Goal: Check status: Check status

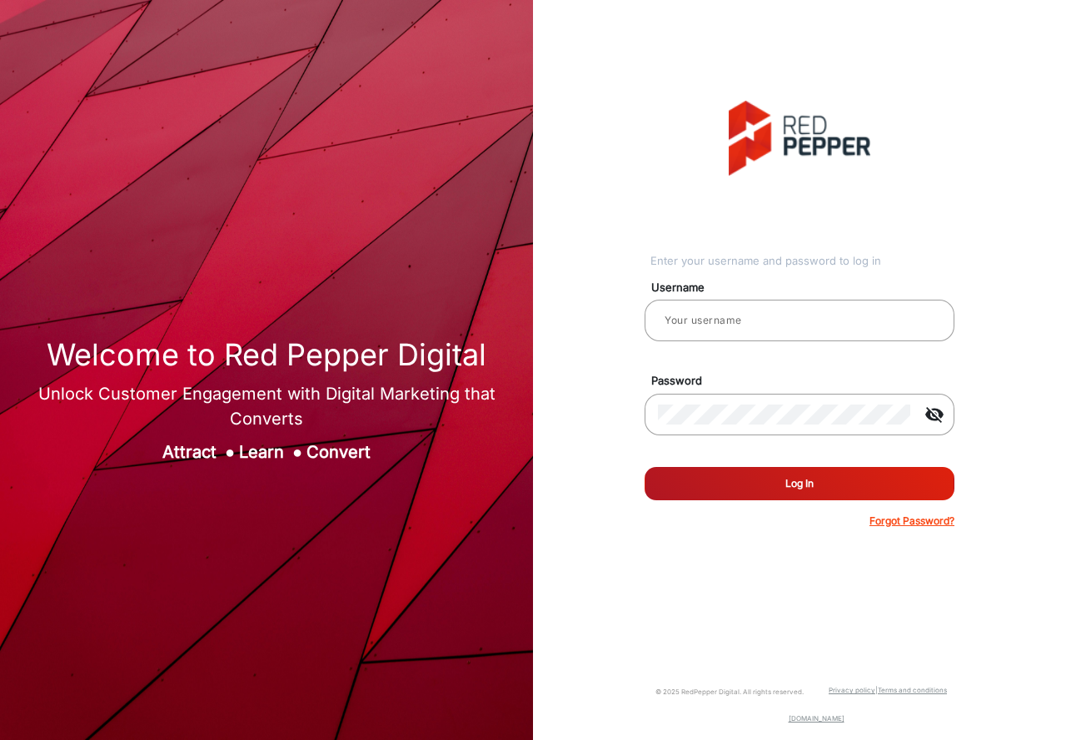
type input "Autozone1"
click at [779, 491] on button "Log In" at bounding box center [800, 483] width 310 height 33
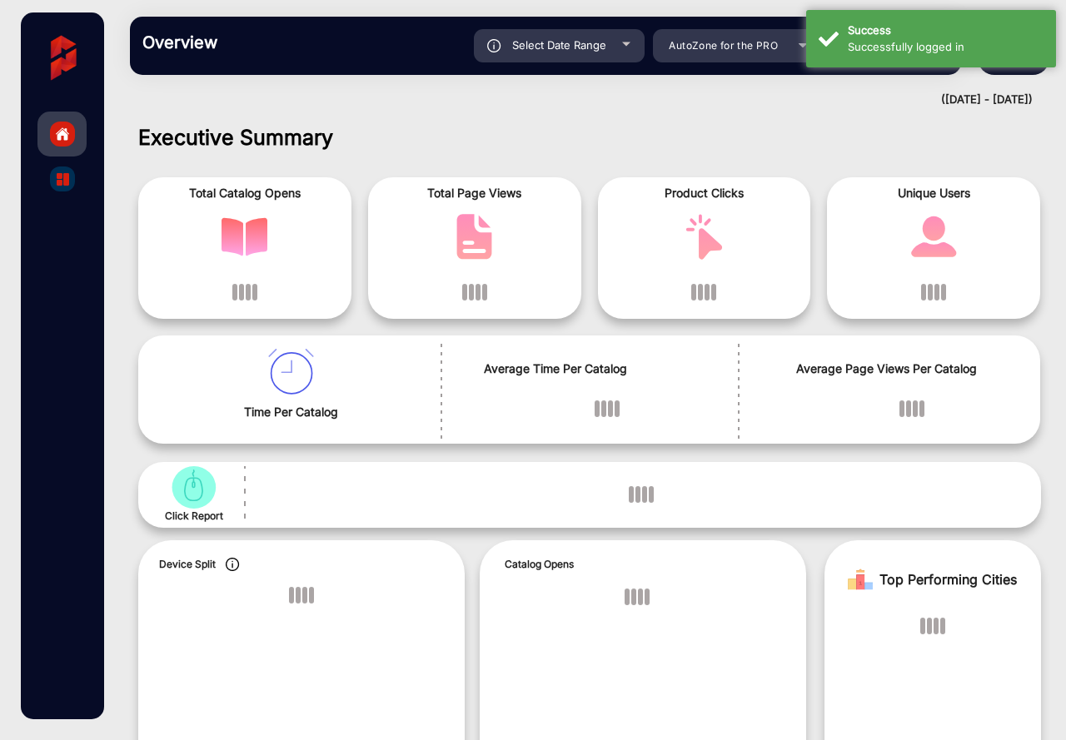
scroll to position [12, 0]
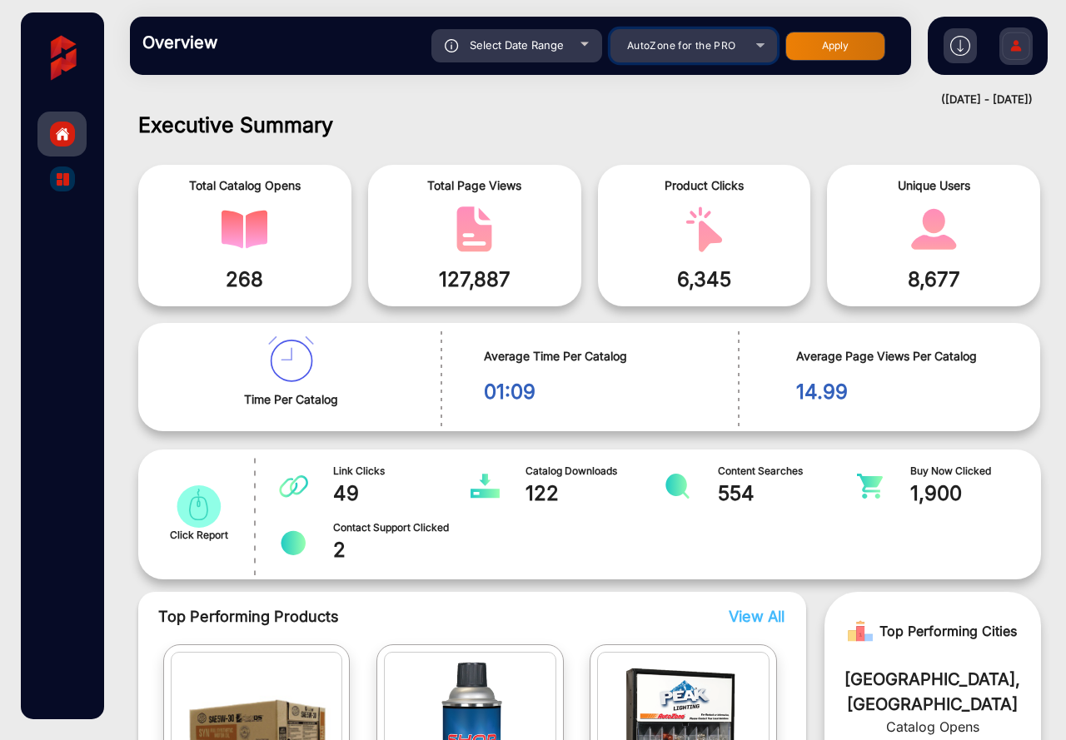
click at [669, 43] on span "AutoZone for the PRO" at bounding box center [681, 45] width 109 height 12
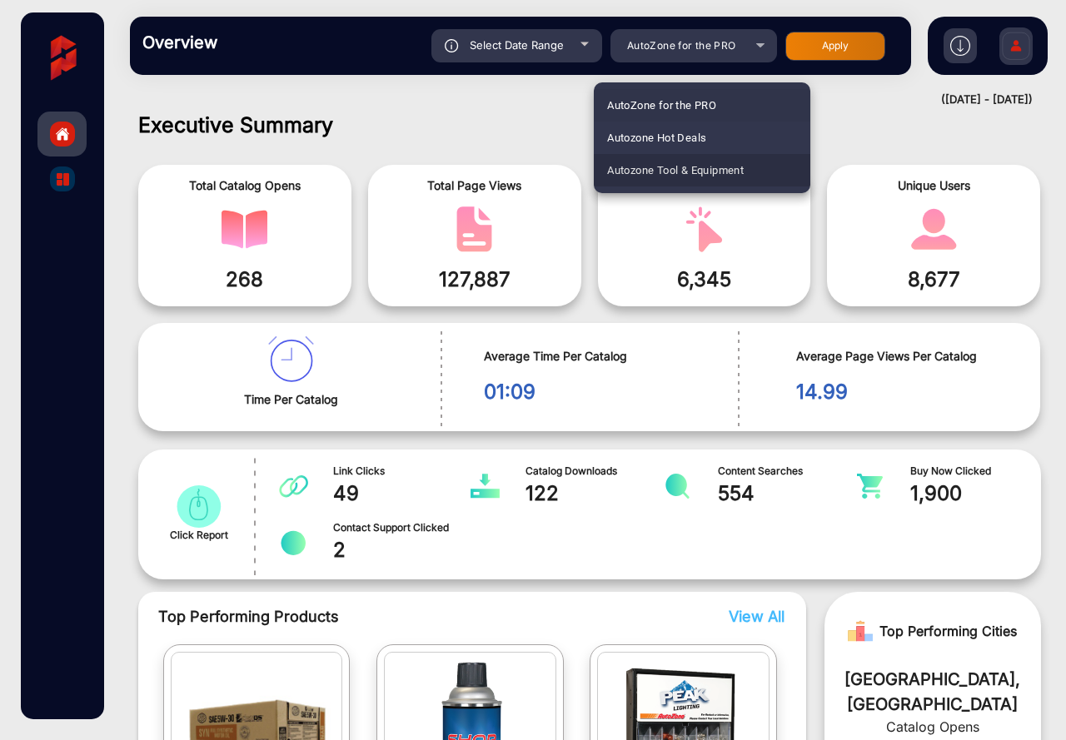
click at [660, 165] on span "Autozone Tool & Equipment" at bounding box center [675, 170] width 137 height 32
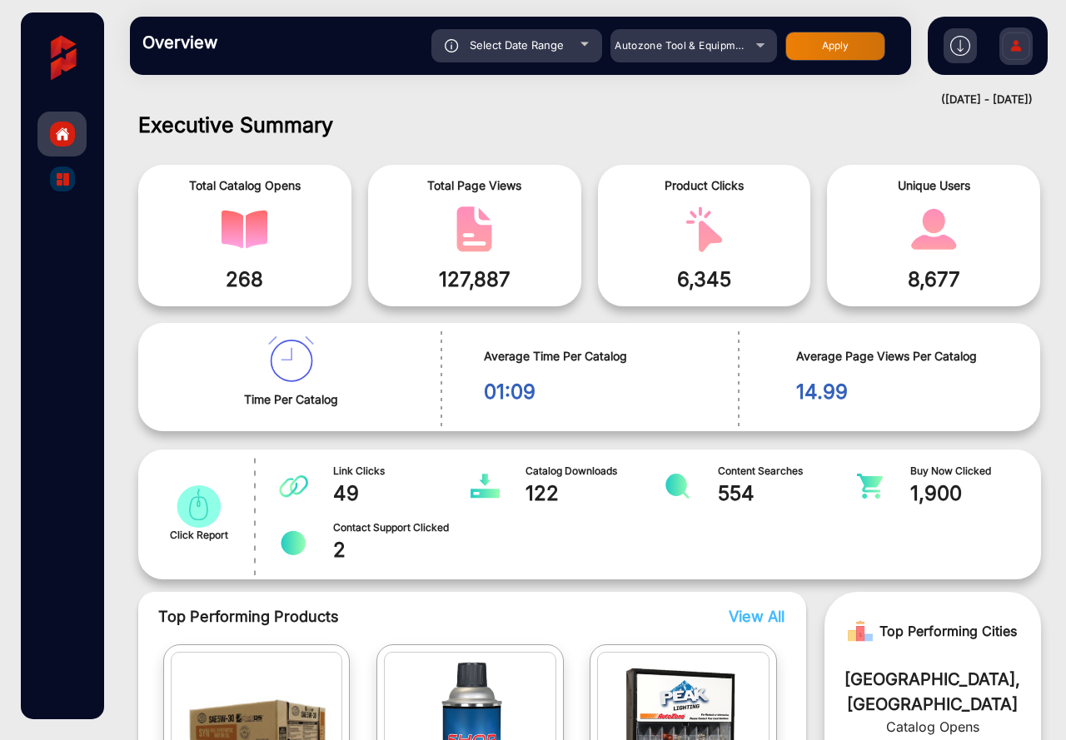
click at [577, 39] on div "Select Date Range" at bounding box center [516, 45] width 171 height 33
type input "[DATE]"
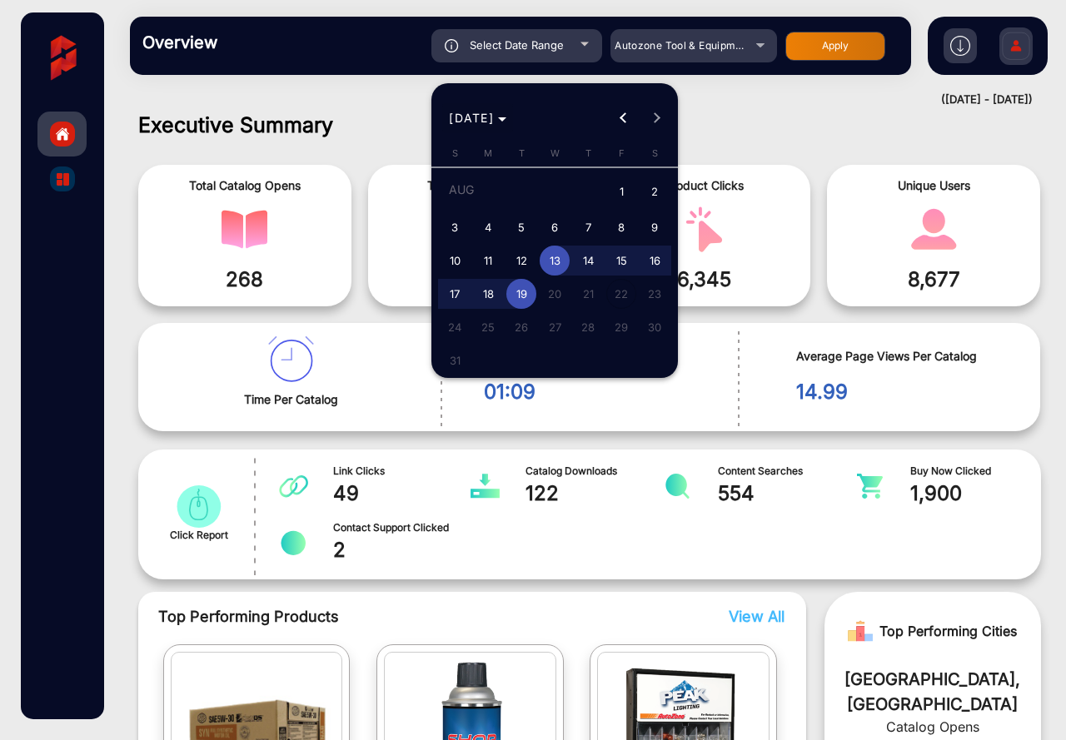
click at [506, 112] on span "[DATE]" at bounding box center [477, 117] width 57 height 17
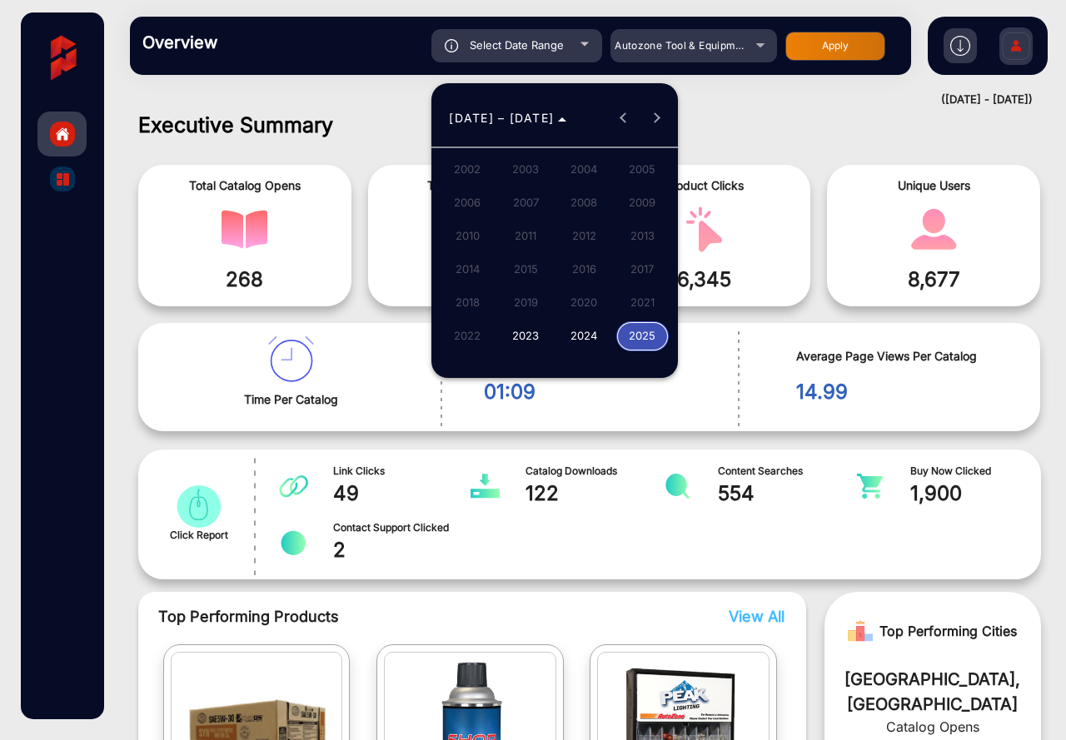
click at [633, 335] on span "2025" at bounding box center [642, 336] width 52 height 30
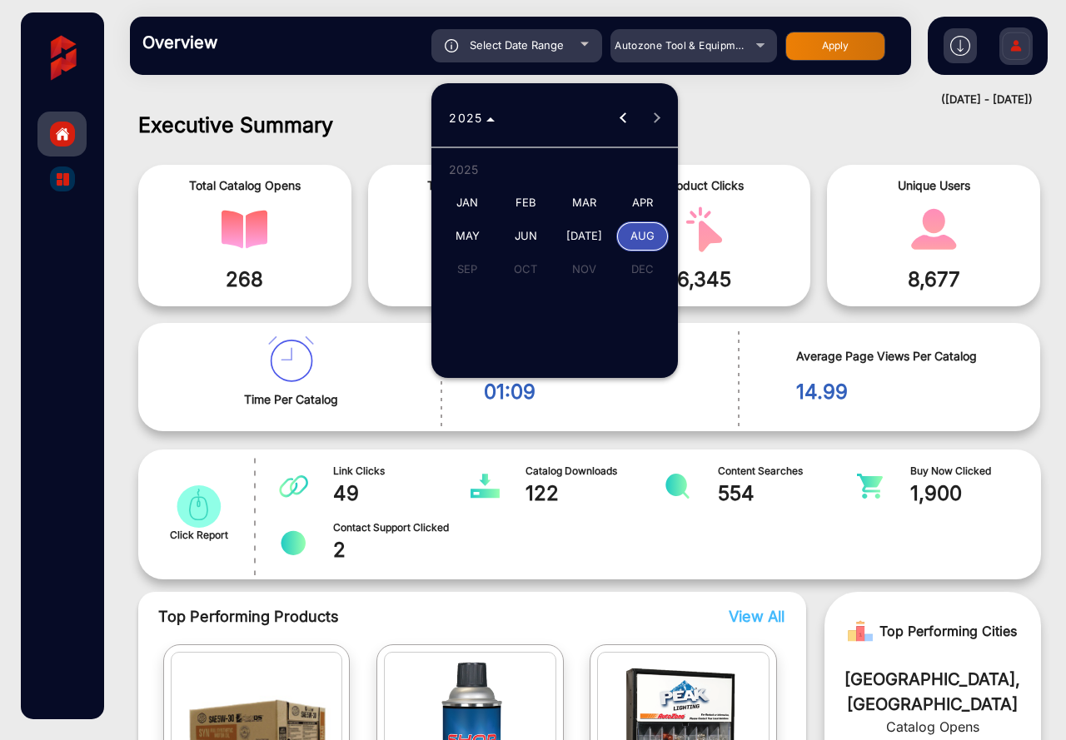
click at [523, 238] on span "JUN" at bounding box center [526, 236] width 52 height 30
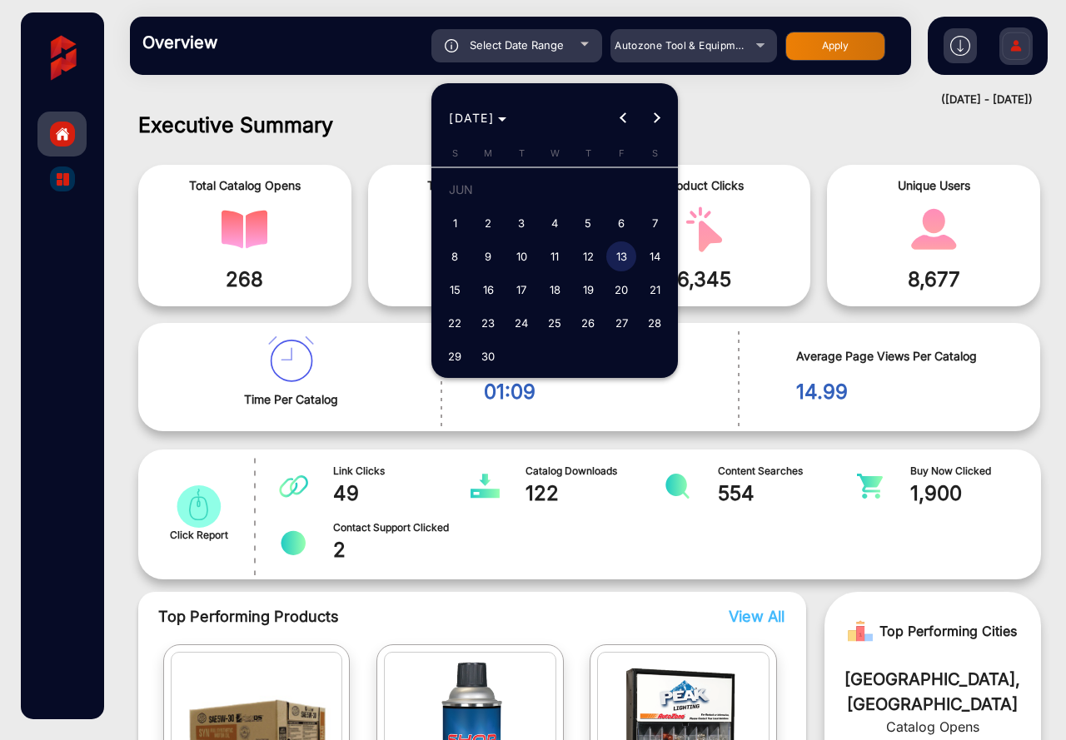
click at [450, 217] on span "1" at bounding box center [455, 223] width 30 height 30
type input "[DATE]"
click at [662, 114] on span "Next month" at bounding box center [656, 118] width 33 height 33
click at [659, 115] on span "Next month" at bounding box center [656, 118] width 33 height 33
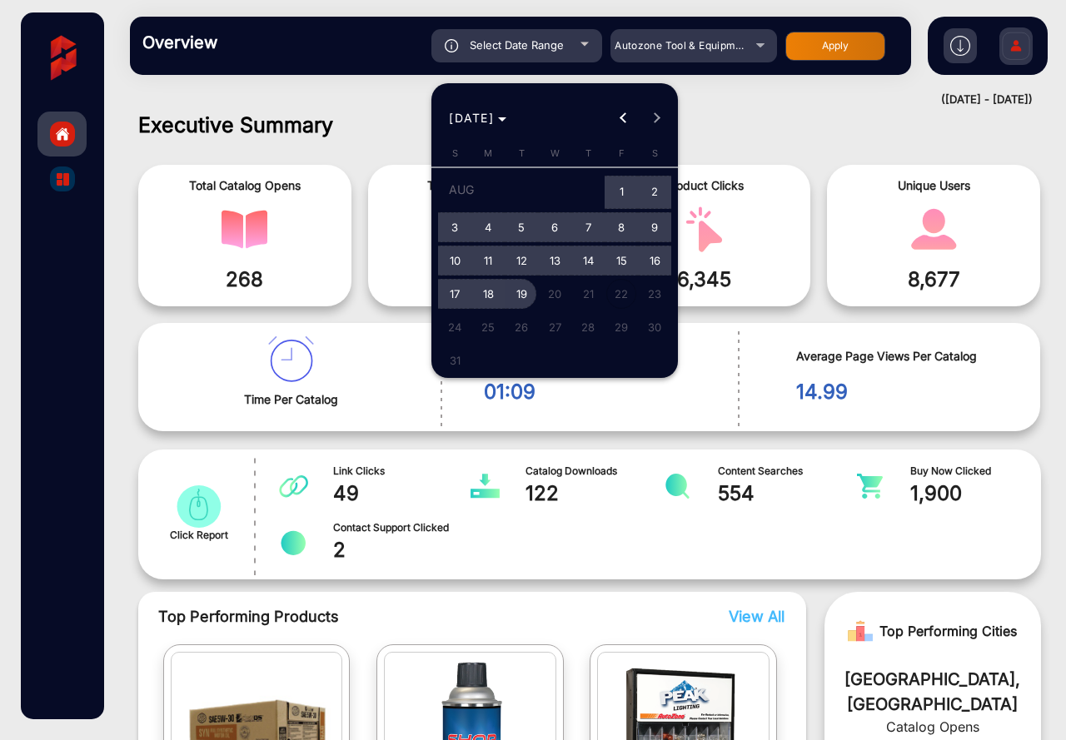
click at [520, 292] on span "19" at bounding box center [521, 294] width 30 height 30
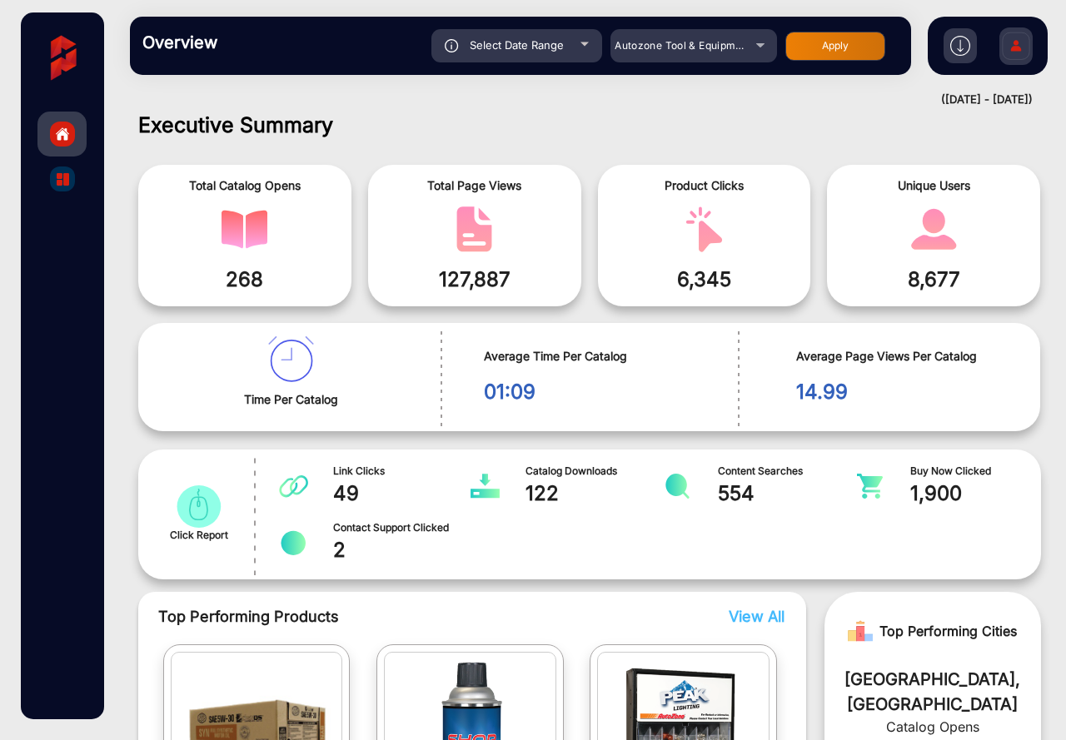
type input "[DATE]"
click at [819, 40] on button "Apply" at bounding box center [835, 46] width 100 height 29
type input "[DATE]"
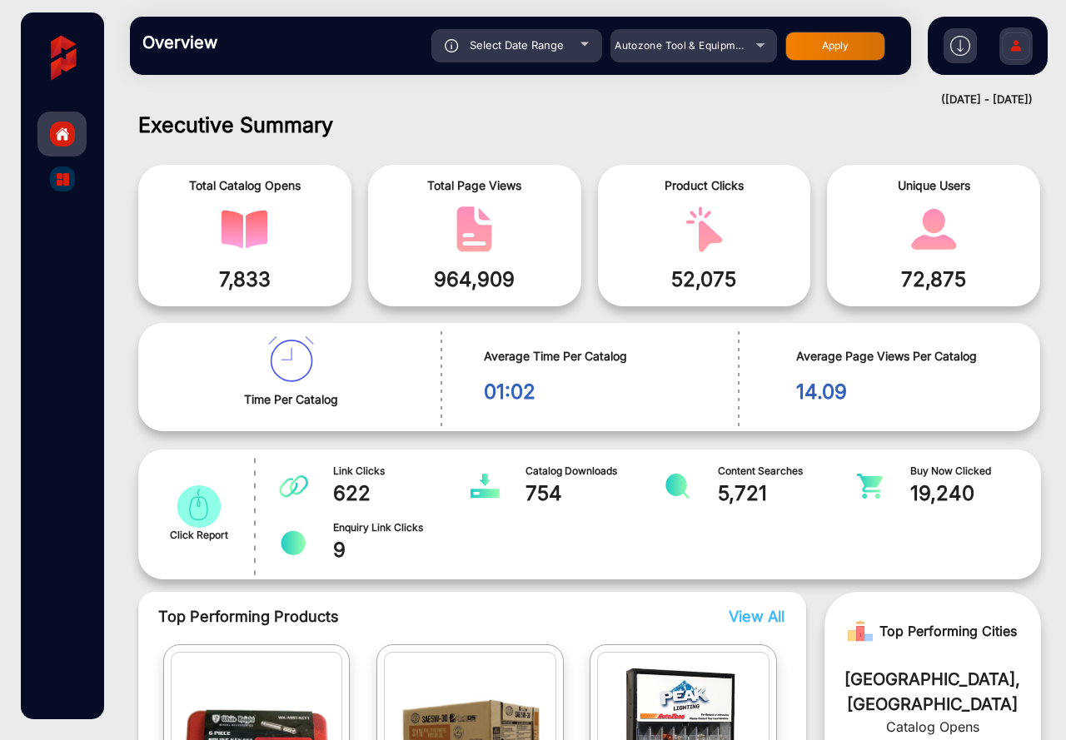
click at [202, 507] on img "catalog" at bounding box center [198, 506] width 52 height 42
click at [206, 511] on img "catalog" at bounding box center [198, 506] width 52 height 42
click at [204, 510] on img "catalog" at bounding box center [198, 506] width 52 height 42
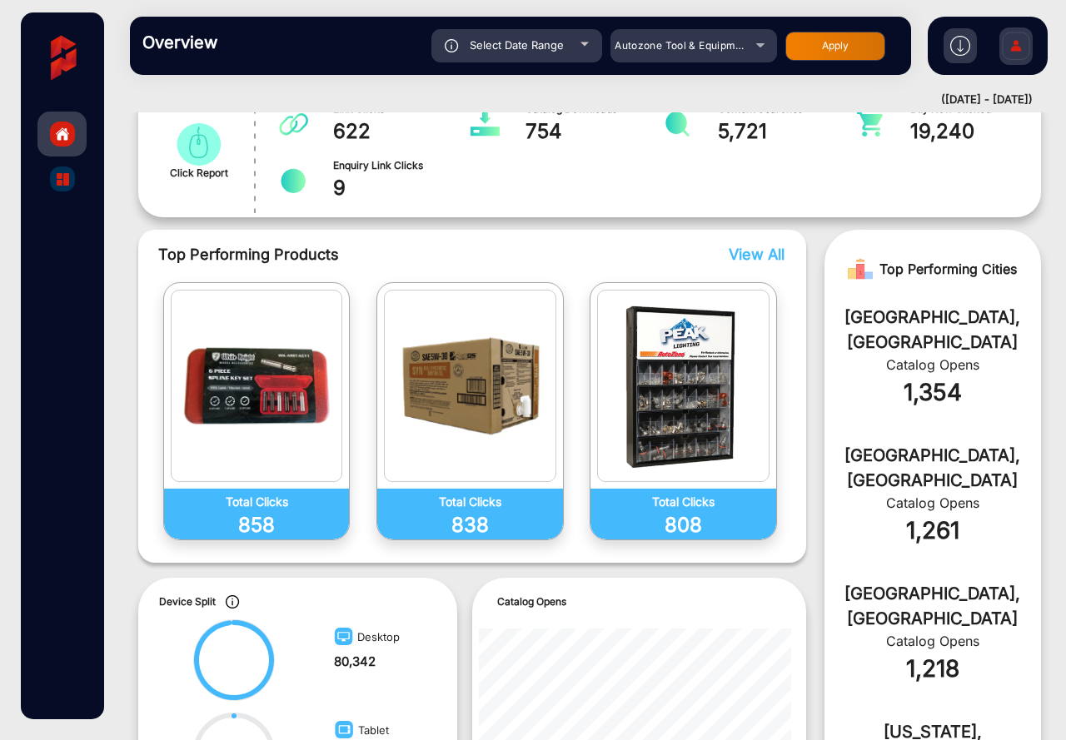
scroll to position [346, 0]
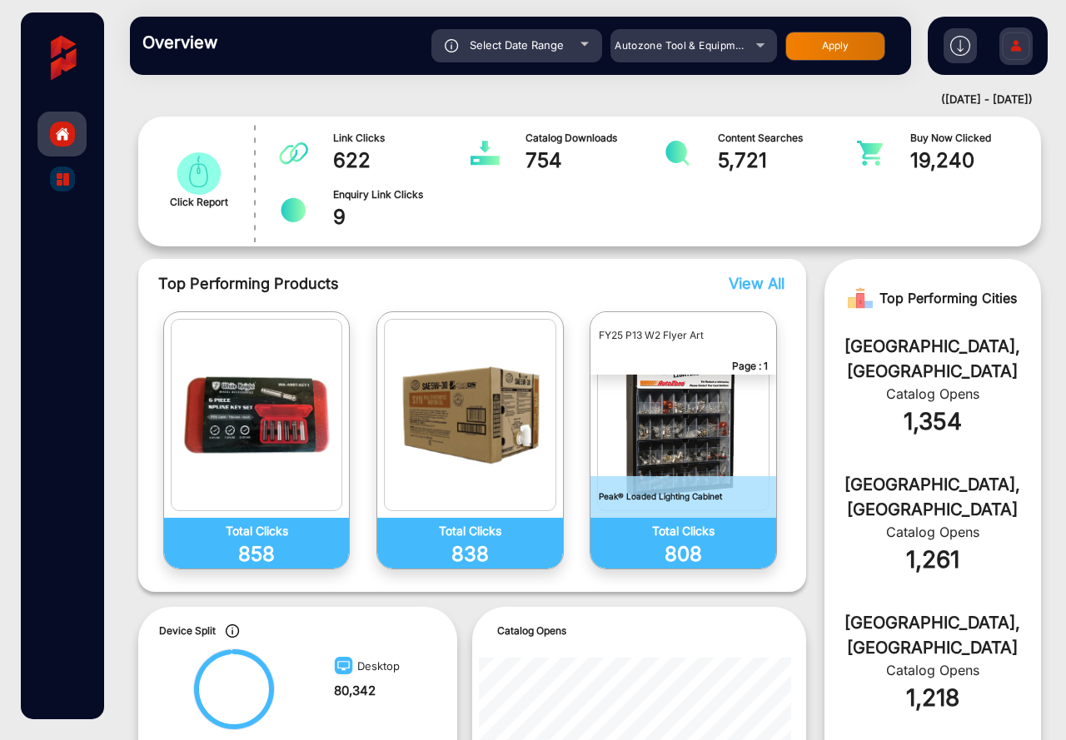
click at [707, 445] on img "catalog" at bounding box center [683, 415] width 162 height 182
click at [689, 553] on p "808" at bounding box center [683, 555] width 152 height 30
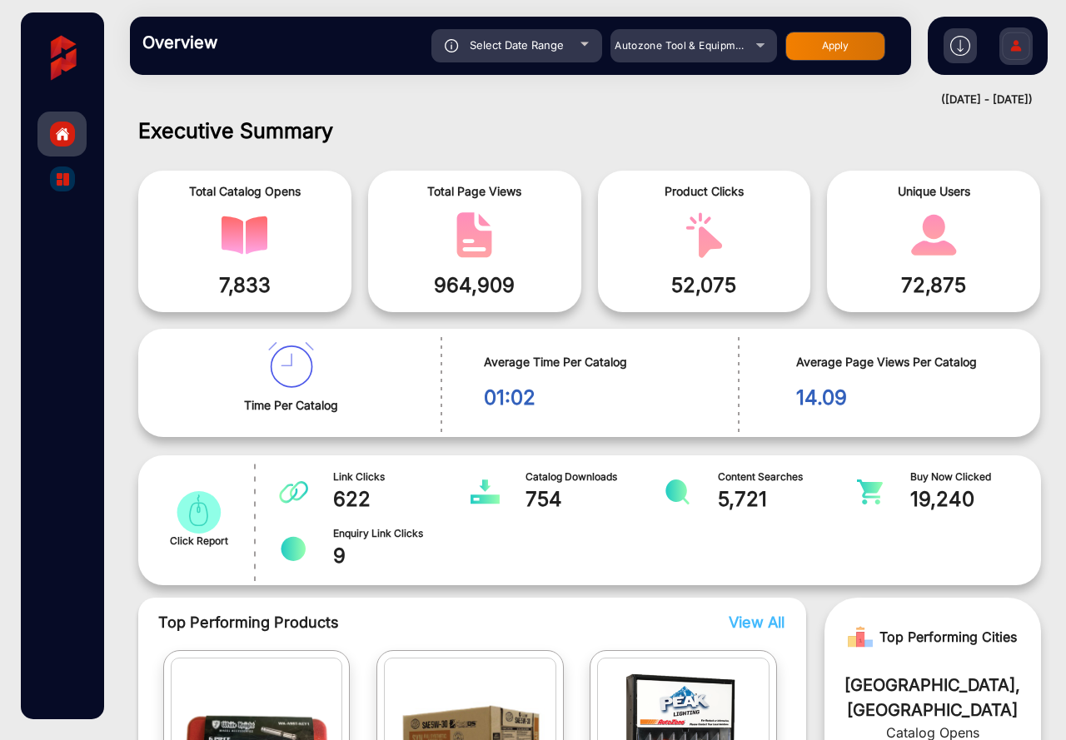
scroll to position [0, 0]
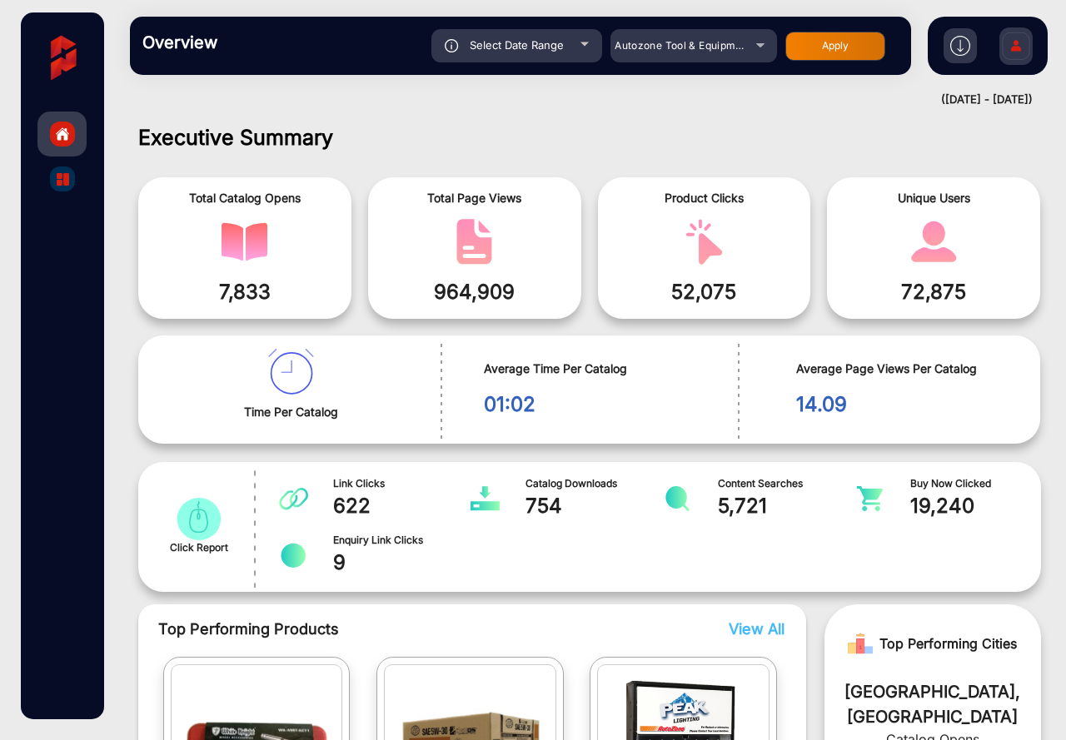
click at [268, 242] on span at bounding box center [245, 242] width 188 height 46
drag, startPoint x: 637, startPoint y: 281, endPoint x: 542, endPoint y: 296, distance: 96.0
click at [636, 281] on span "52,075" at bounding box center [704, 292] width 188 height 30
click at [67, 180] on img "catalog" at bounding box center [63, 179] width 12 height 12
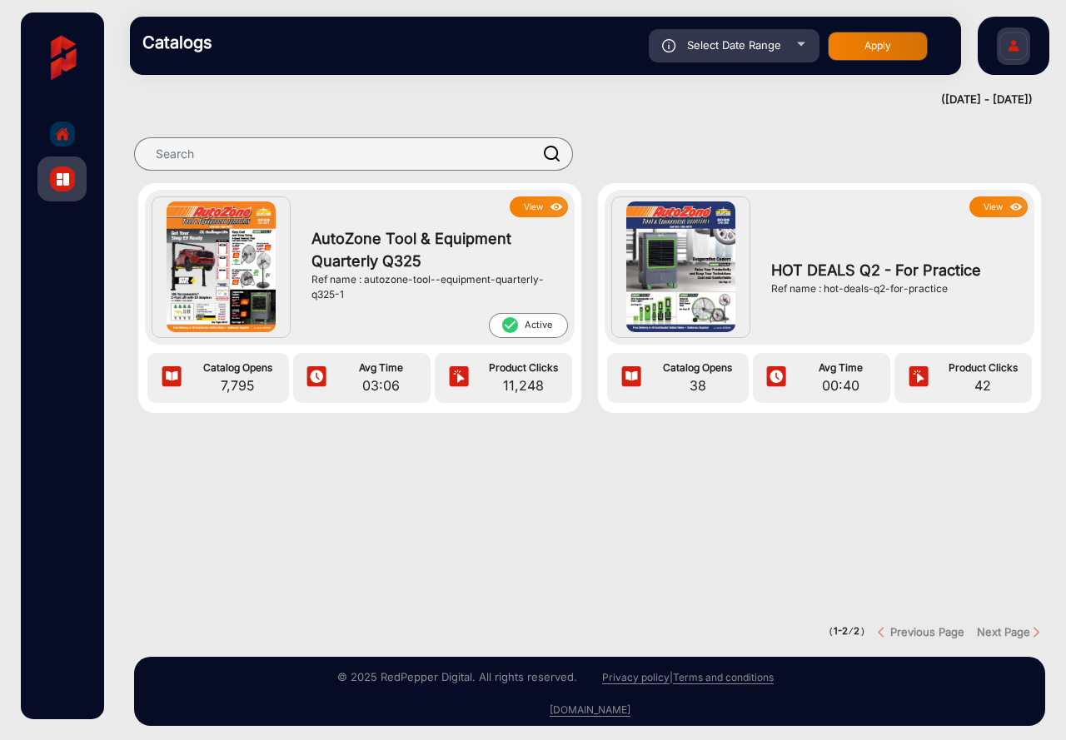
click at [396, 296] on div "Ref name : autozone-tool--equipment-quarterly-q325-1" at bounding box center [435, 287] width 248 height 30
click at [523, 204] on button "View" at bounding box center [539, 207] width 58 height 21
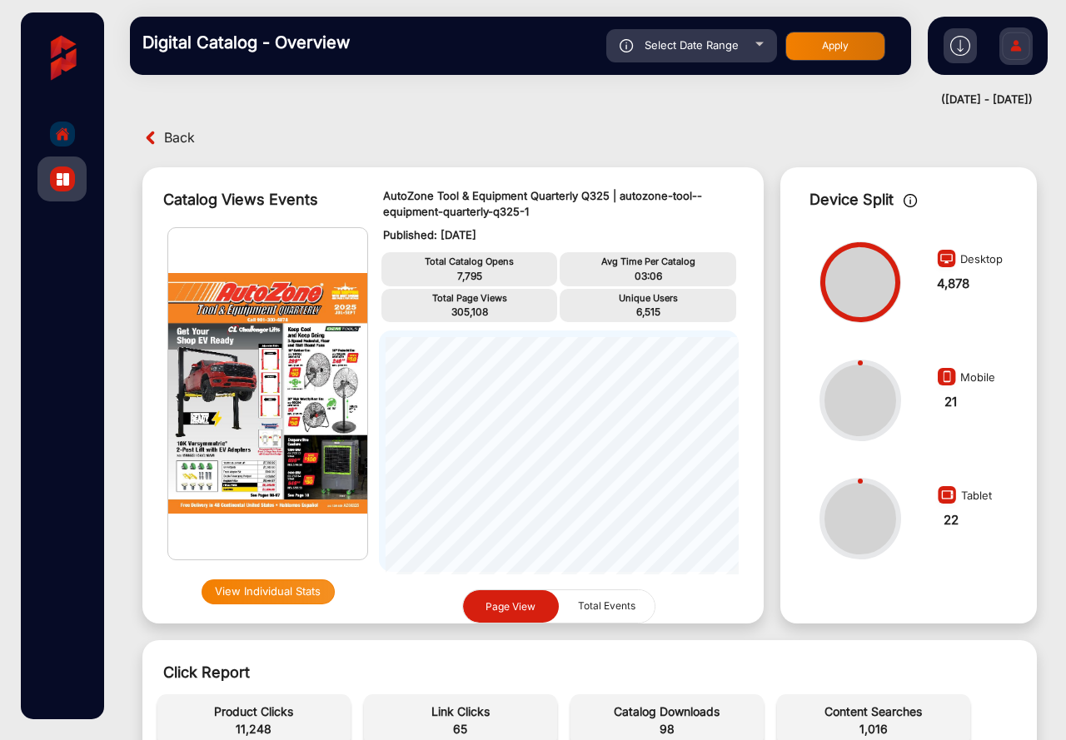
click at [597, 626] on div "Catalog Views Events View Individual Stats AutoZone Tool & Equipment Quarterly …" at bounding box center [453, 395] width 638 height 473
click at [600, 606] on span "Total Events" at bounding box center [606, 606] width 77 height 32
click at [513, 608] on span "Page View" at bounding box center [510, 606] width 50 height 12
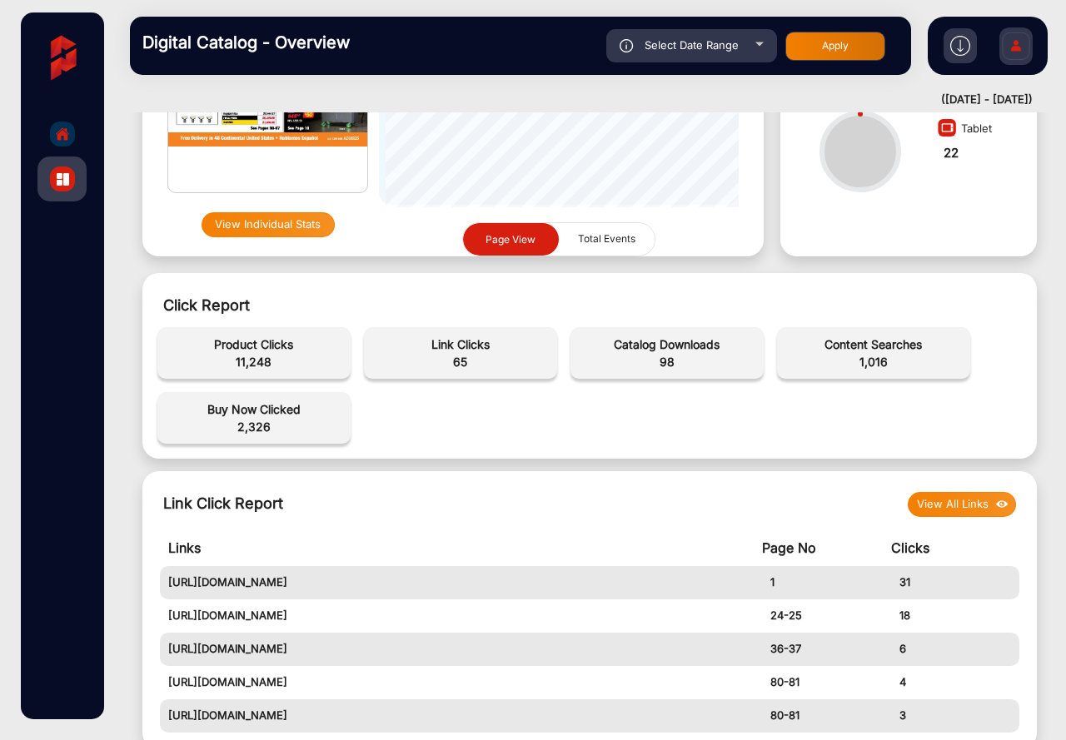
scroll to position [416, 0]
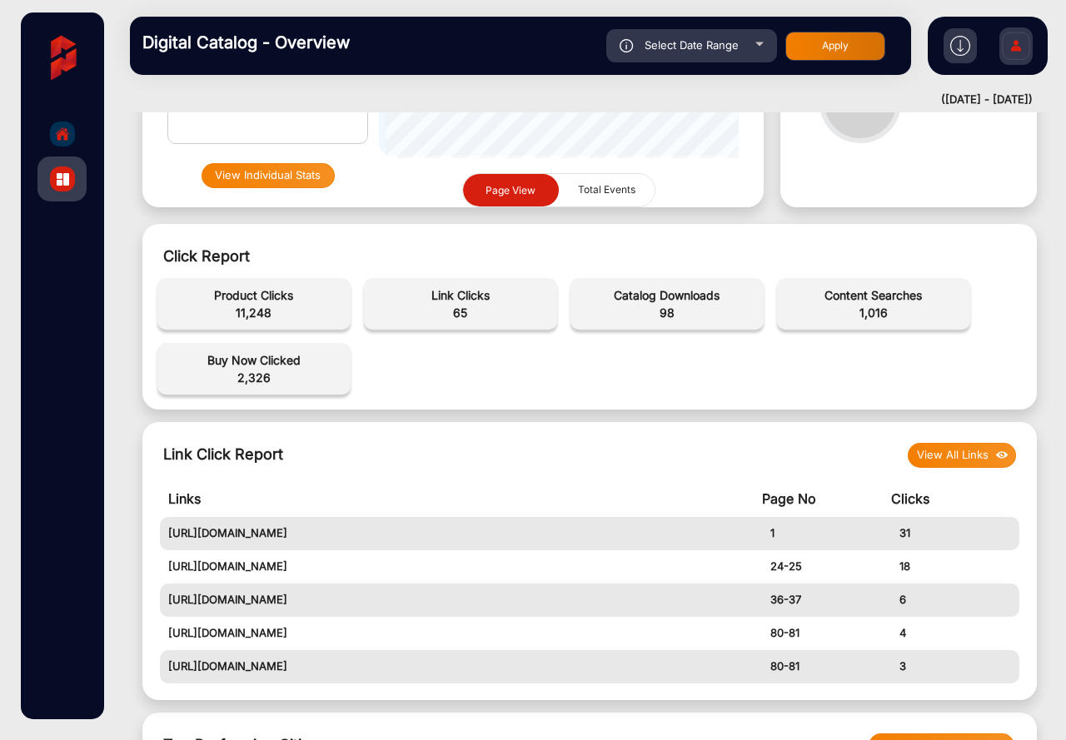
click at [231, 175] on button "View Individual Stats" at bounding box center [268, 175] width 133 height 25
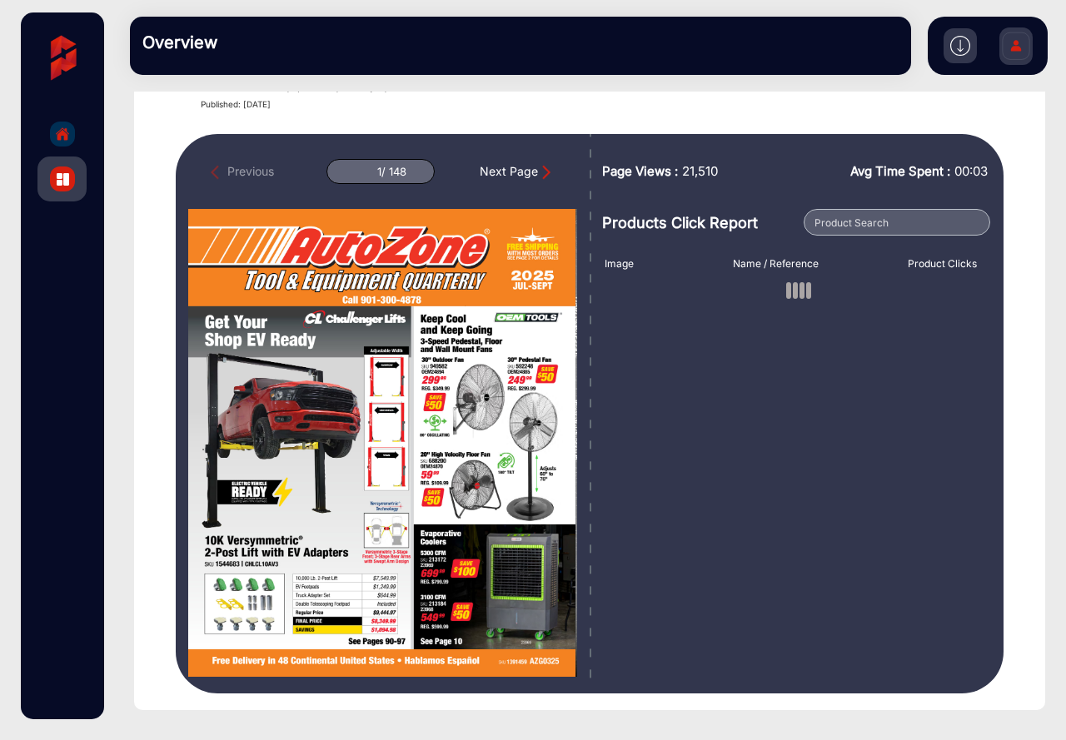
scroll to position [186, 0]
